Goal: Information Seeking & Learning: Obtain resource

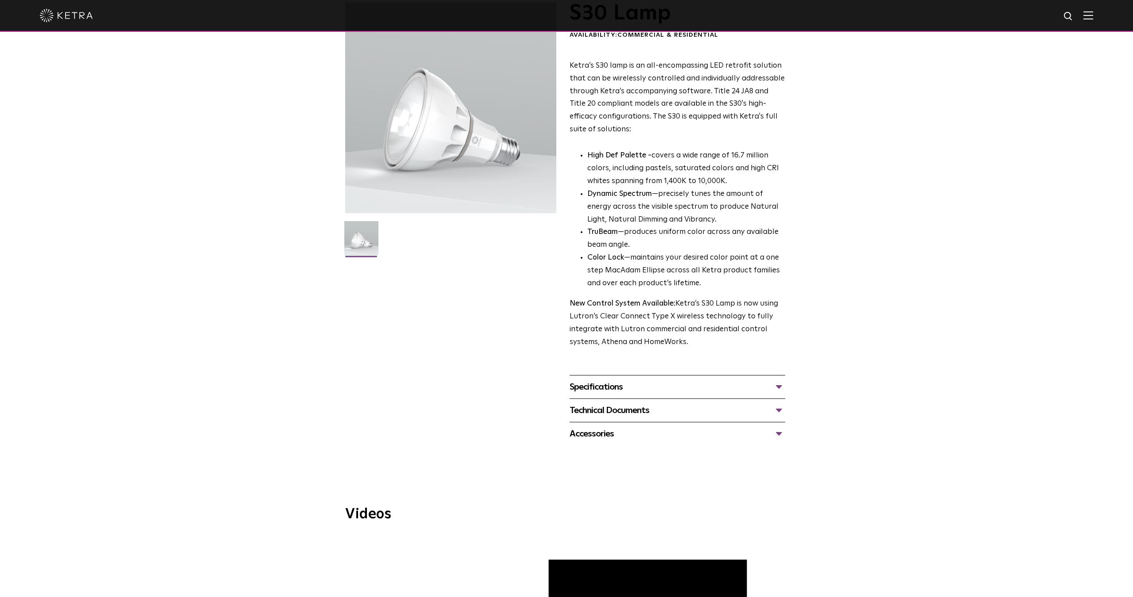
scroll to position [63, 0]
click at [781, 427] on div "Accessories" at bounding box center [678, 434] width 216 height 14
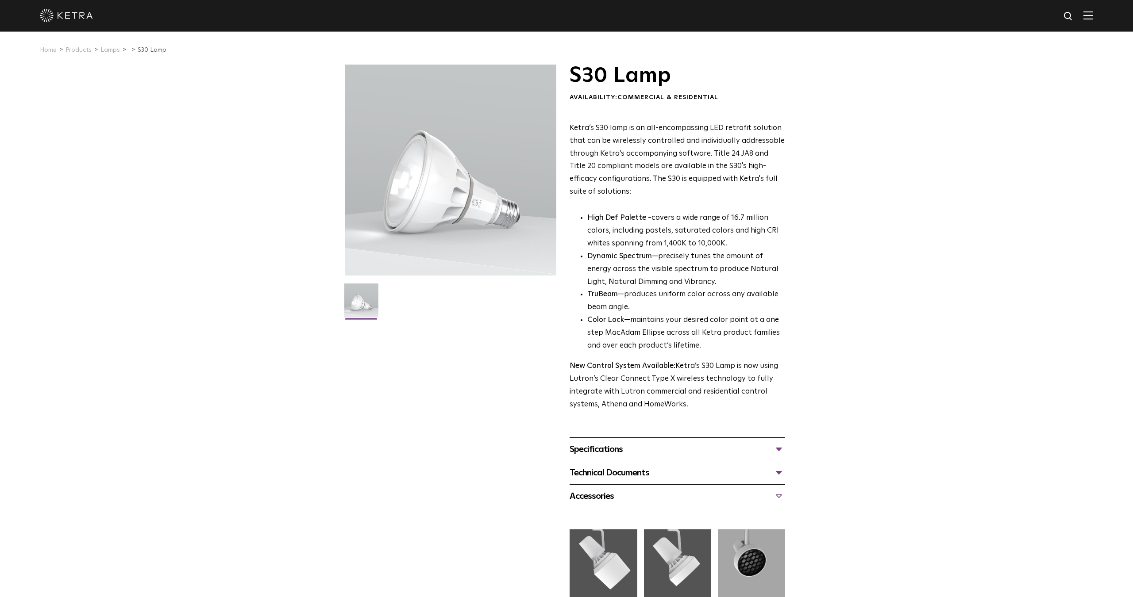
scroll to position [0, 0]
click at [82, 50] on link "Products" at bounding box center [78, 50] width 26 height 6
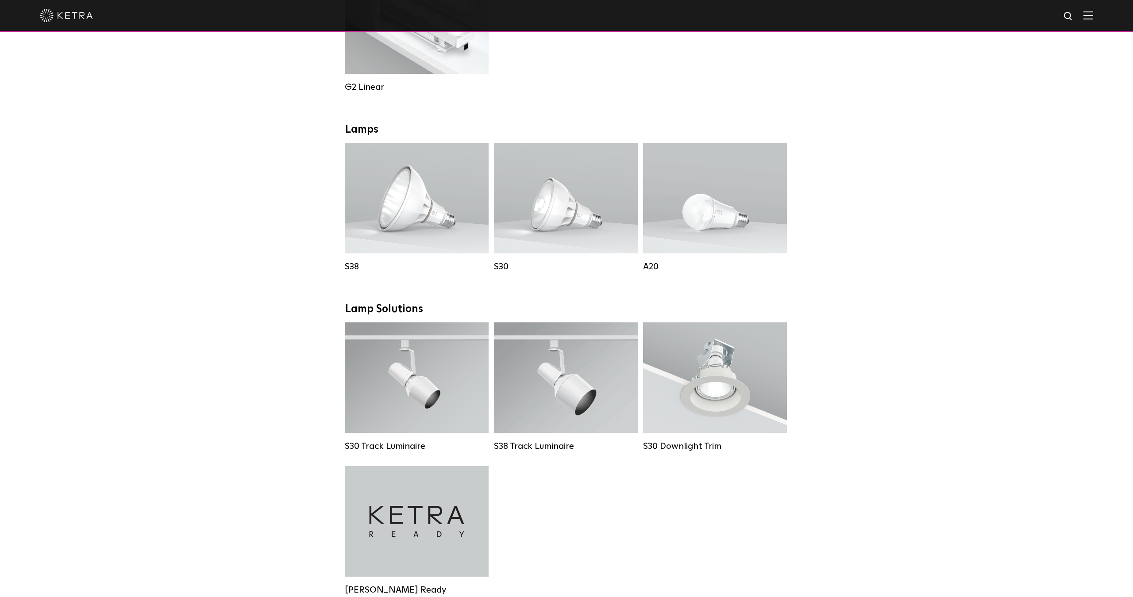
scroll to position [679, 0]
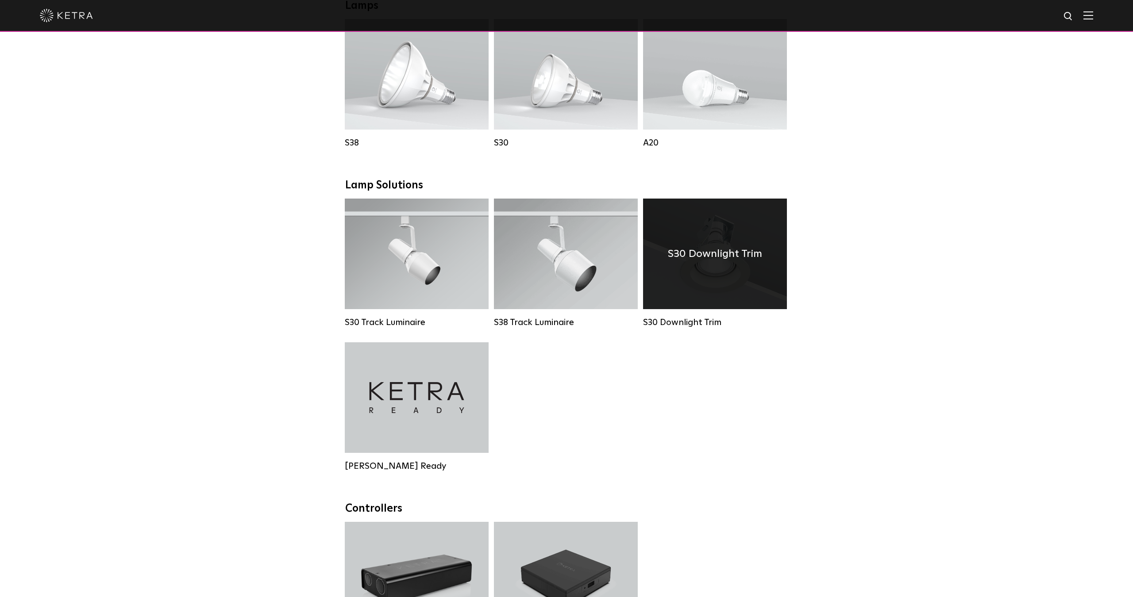
click at [694, 277] on div "S30 Downlight Trim" at bounding box center [715, 254] width 144 height 111
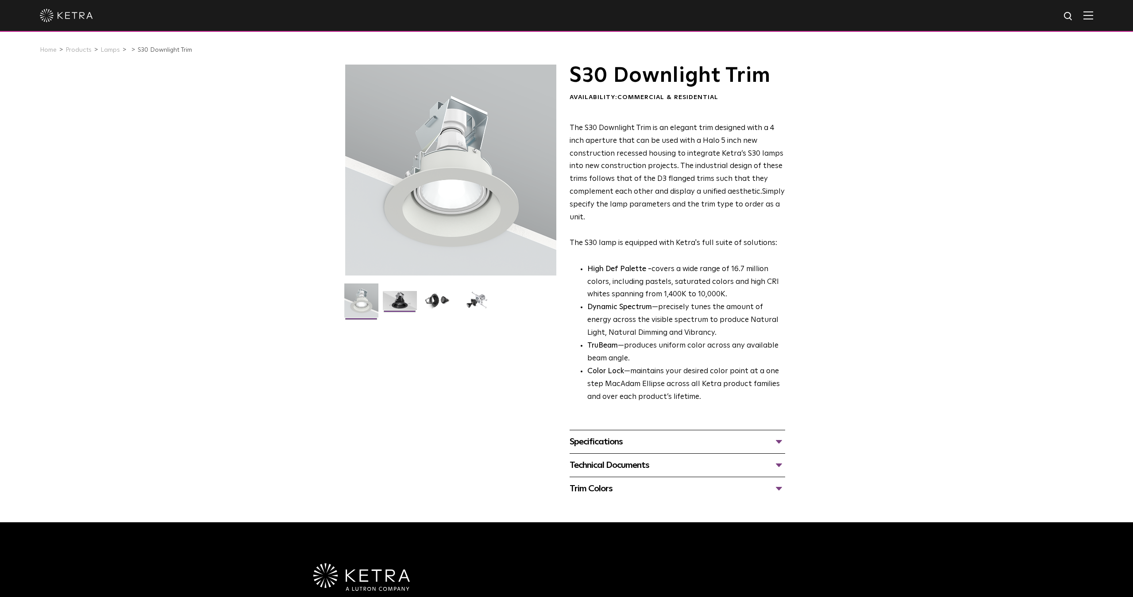
click at [406, 300] on img at bounding box center [400, 304] width 34 height 26
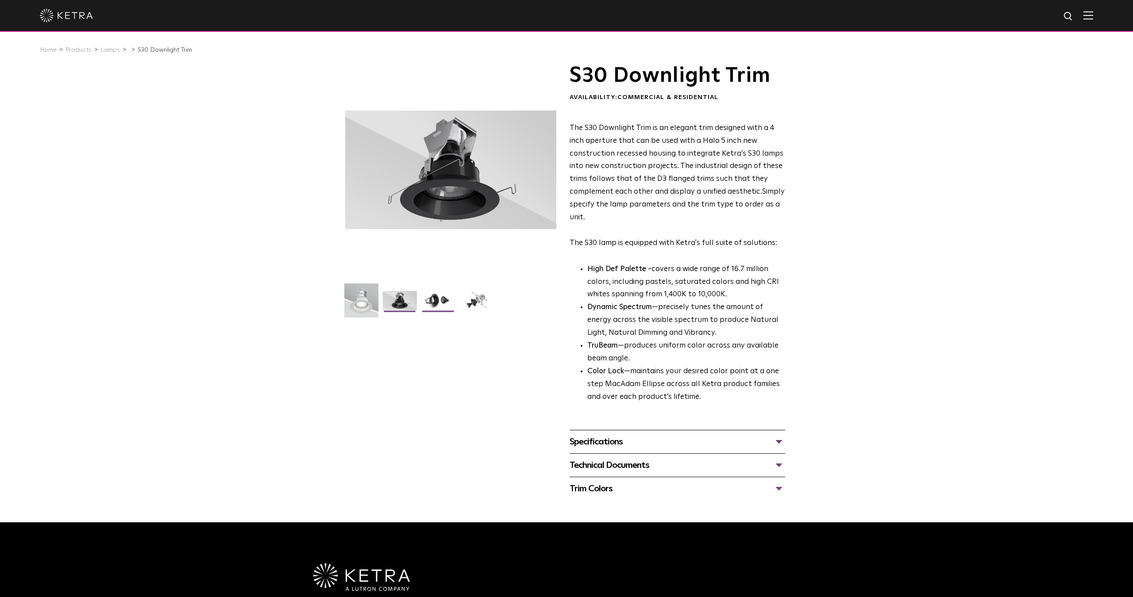
click at [437, 299] on img at bounding box center [438, 304] width 34 height 26
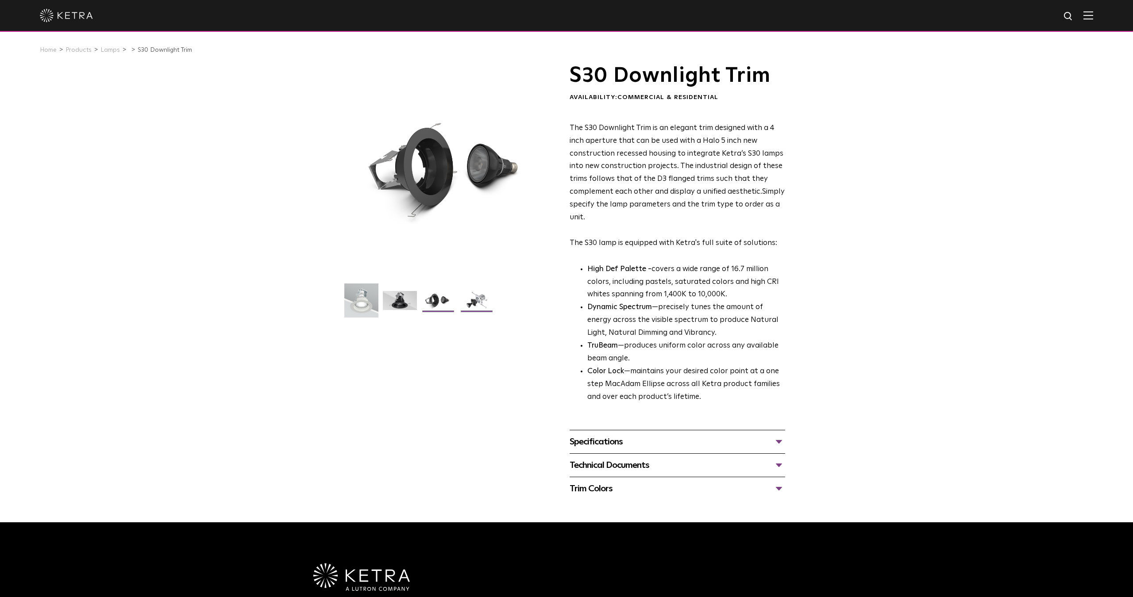
click at [476, 294] on img at bounding box center [477, 304] width 34 height 26
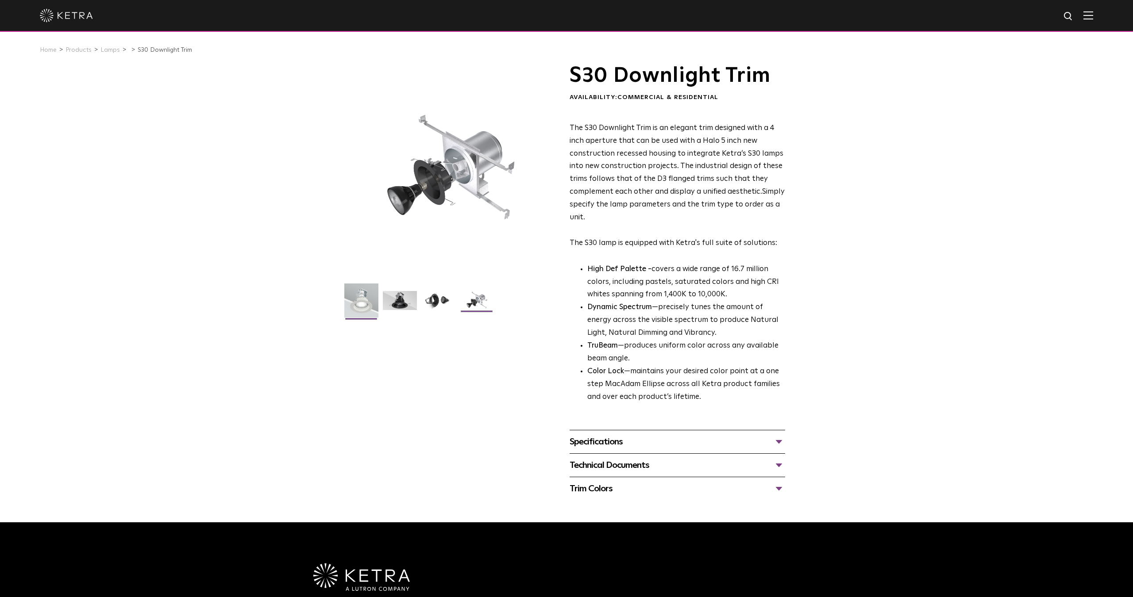
click at [359, 298] on img at bounding box center [361, 304] width 34 height 41
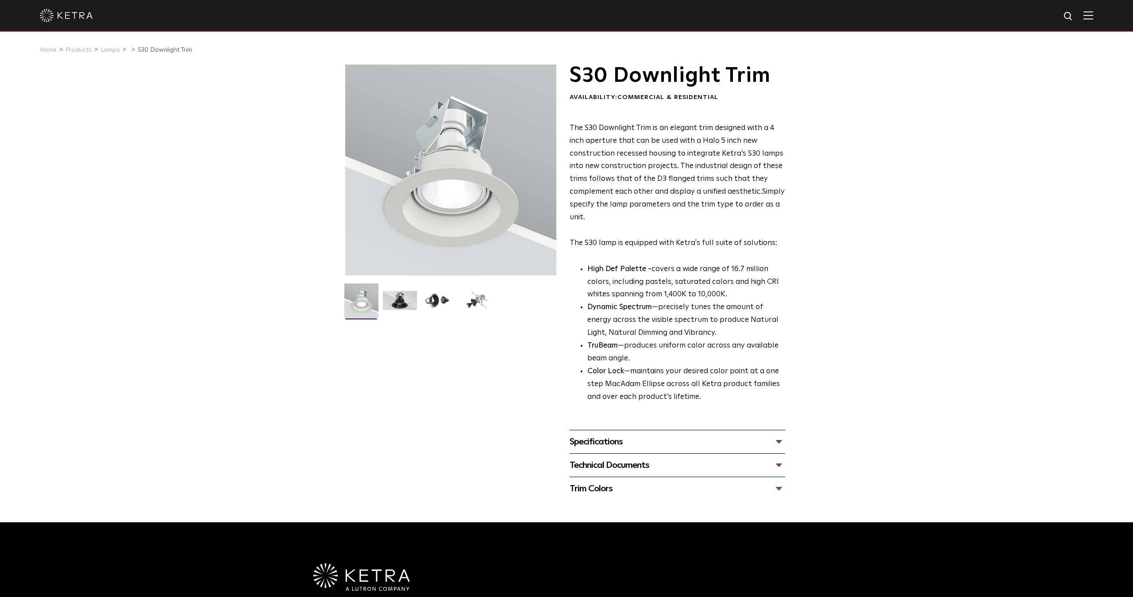
click at [780, 435] on div "Specifications" at bounding box center [678, 442] width 216 height 14
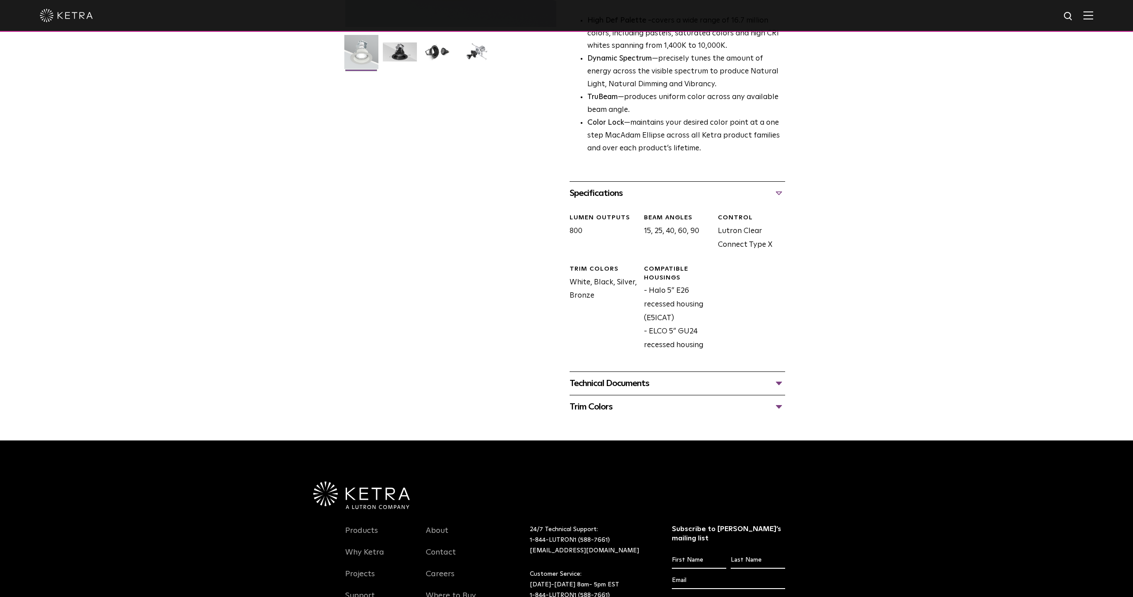
scroll to position [249, 0]
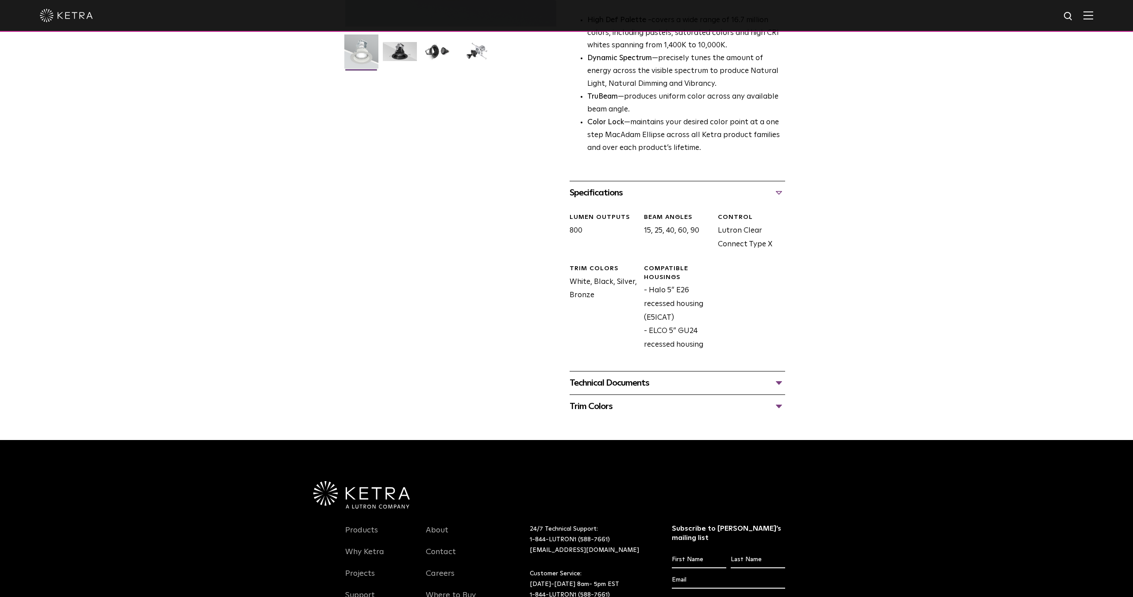
click at [781, 186] on div "Specifications" at bounding box center [678, 193] width 216 height 14
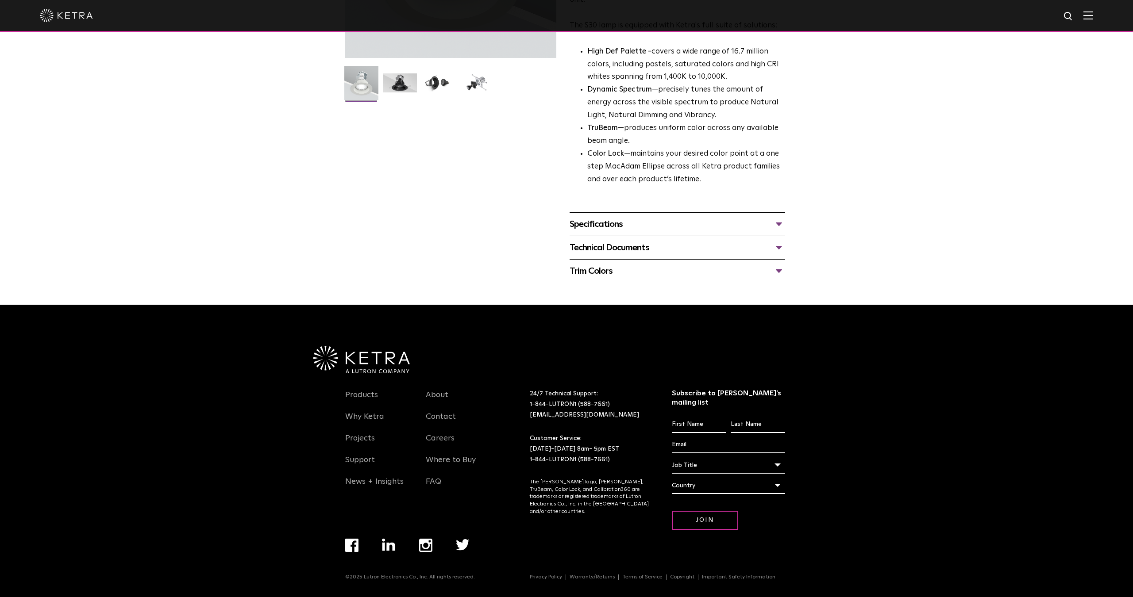
scroll to position [200, 0]
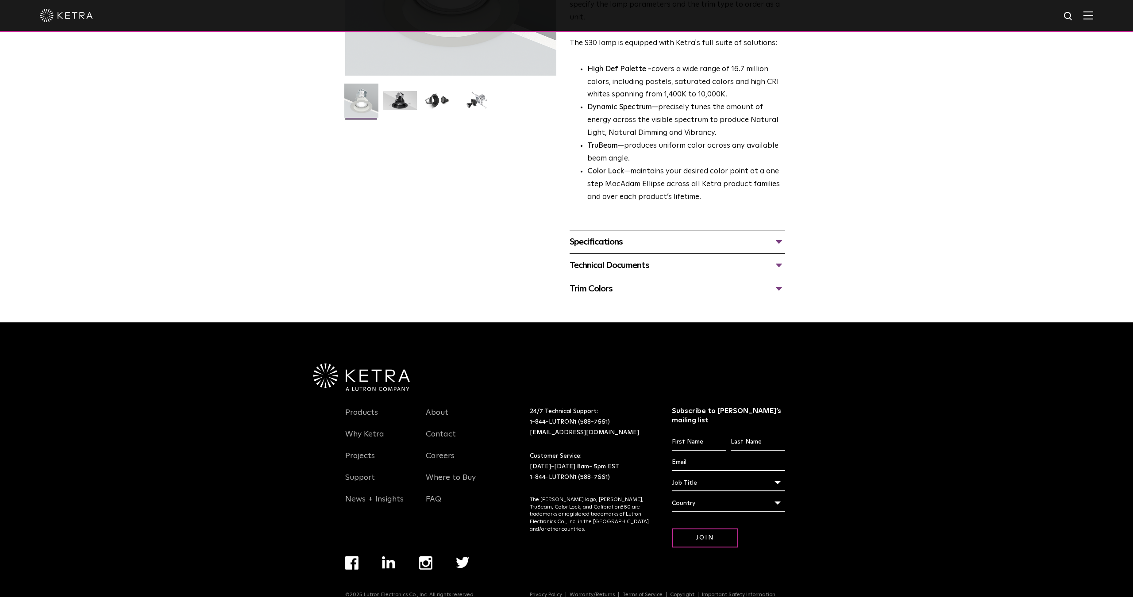
click at [781, 259] on div "Technical Documents" at bounding box center [678, 265] width 216 height 14
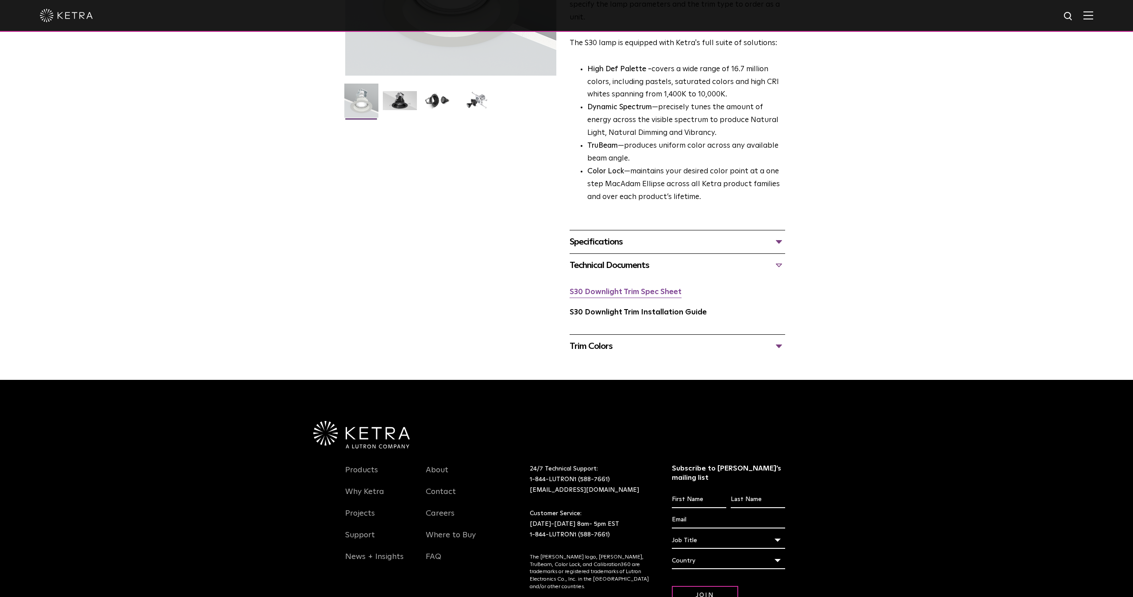
click at [659, 289] on link "S30 Downlight Trim Spec Sheet" at bounding box center [626, 293] width 112 height 8
